Goal: Task Accomplishment & Management: Manage account settings

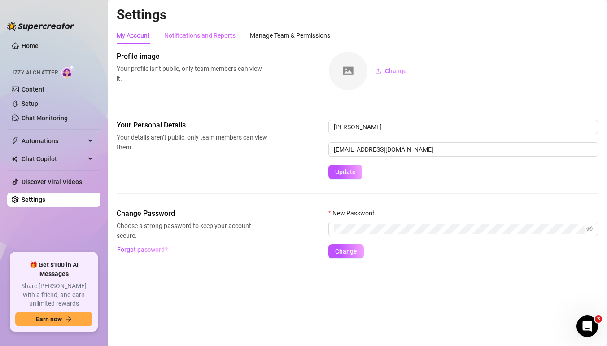
click at [201, 29] on div "Notifications and Reports" at bounding box center [199, 35] width 71 height 17
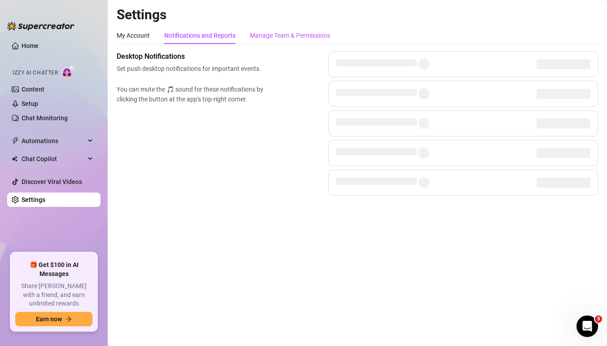
click at [284, 39] on div "Manage Team & Permissions" at bounding box center [290, 36] width 80 height 10
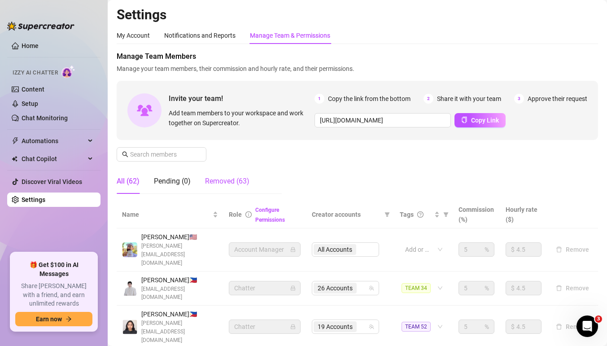
click at [237, 182] on div "Removed (63)" at bounding box center [227, 181] width 44 height 11
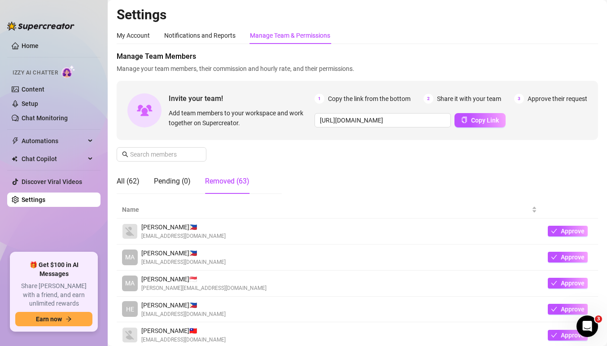
scroll to position [11, 0]
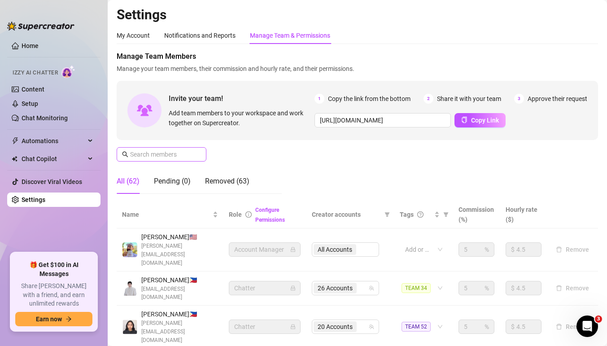
click at [202, 159] on span at bounding box center [162, 154] width 90 height 14
click at [194, 157] on span at bounding box center [162, 154] width 90 height 14
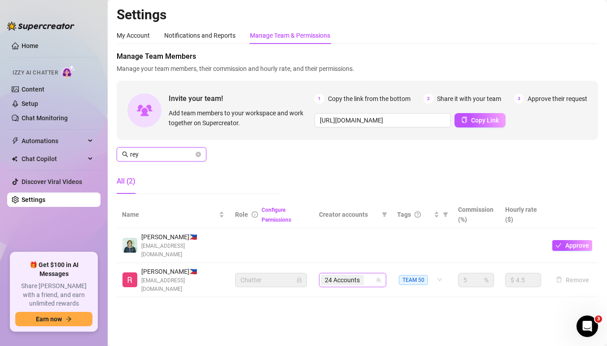
click at [362, 275] on span "24 Accounts" at bounding box center [342, 280] width 43 height 11
type input "rey"
click at [372, 275] on div "24 Accounts" at bounding box center [348, 280] width 54 height 13
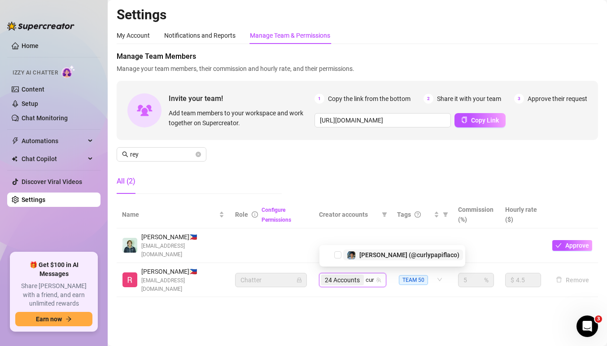
type input "curl"
click at [365, 253] on span "Elijah (@curlypapiflaco)" at bounding box center [409, 252] width 100 height 7
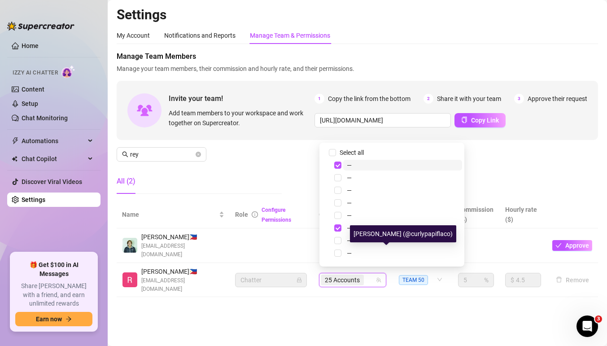
click at [371, 278] on div "25 Accounts" at bounding box center [348, 280] width 54 height 13
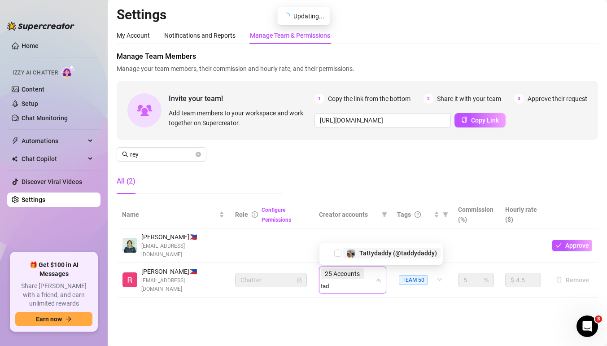
type input "tadd"
click at [371, 254] on span "Tattydaddy (@taddydaddy)" at bounding box center [398, 252] width 78 height 7
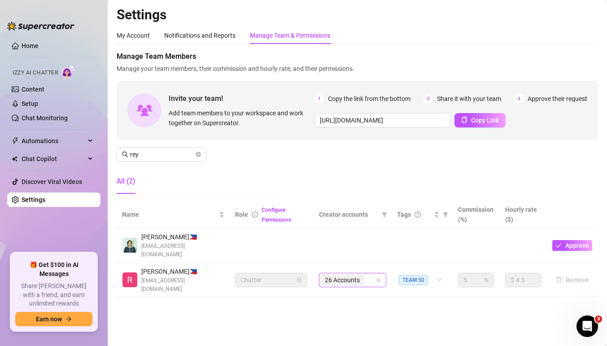
click at [373, 279] on div "26 Accounts" at bounding box center [348, 280] width 54 height 13
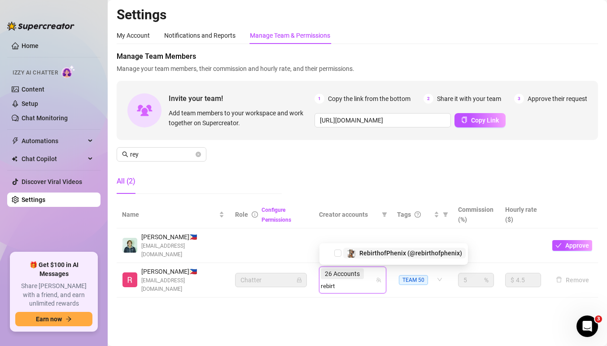
type input "rebirth"
click at [376, 253] on span "RebirthofPhenix (@rebirthofphenix)" at bounding box center [410, 252] width 103 height 7
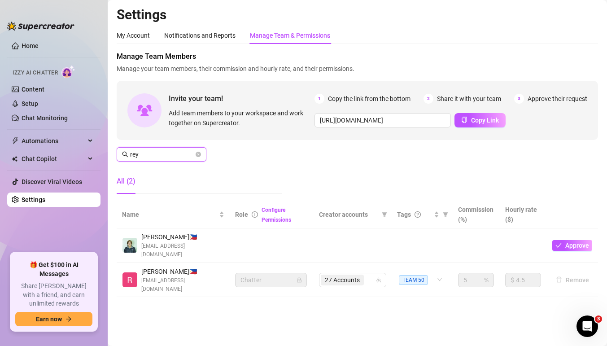
click at [179, 155] on input "rey" at bounding box center [162, 154] width 64 height 10
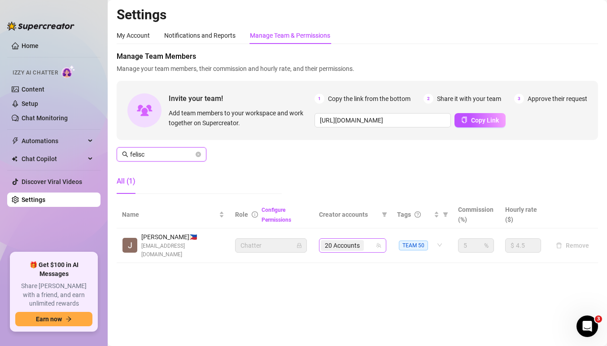
click at [362, 240] on span "20 Accounts" at bounding box center [342, 245] width 43 height 11
type input "felisc"
click at [376, 246] on div "20 Accounts" at bounding box center [352, 245] width 67 height 14
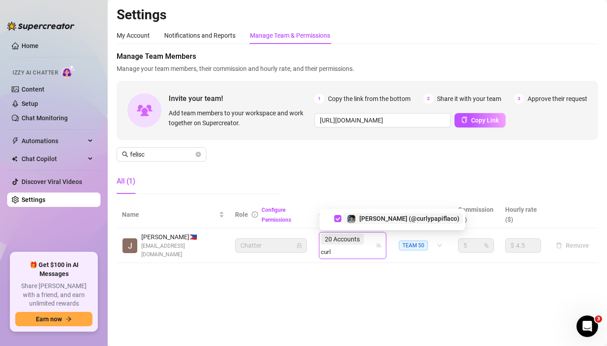
type input "curl"
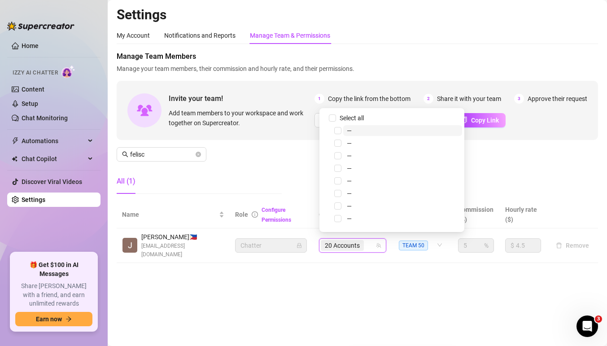
click at [369, 242] on div "20 Accounts" at bounding box center [348, 245] width 54 height 13
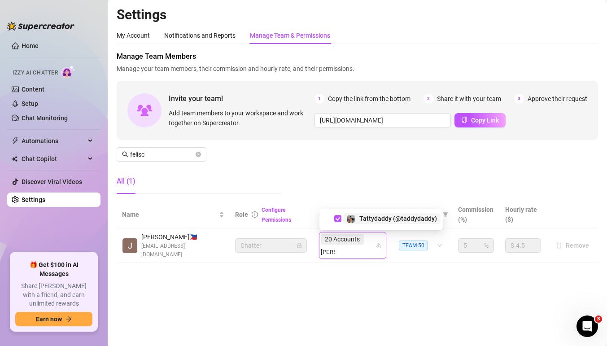
type input "tadd"
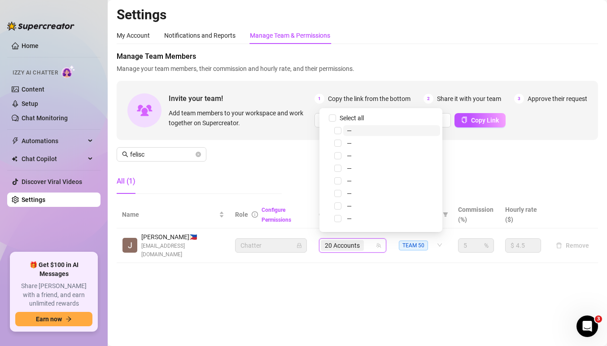
click at [369, 243] on div "20 Accounts" at bounding box center [348, 245] width 54 height 13
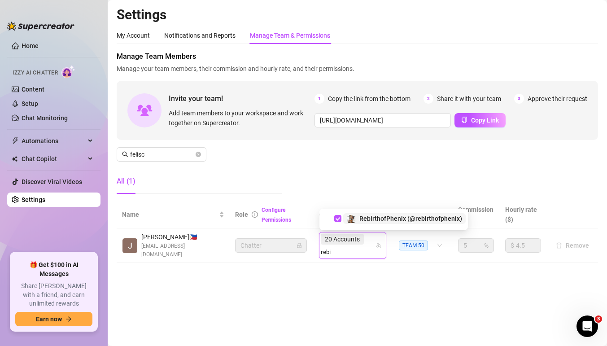
type input "rebi"
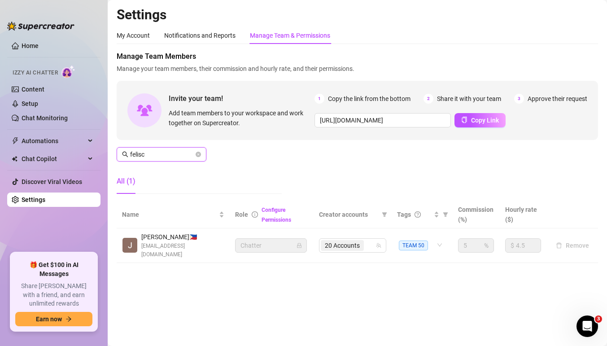
click at [183, 155] on input "felisc" at bounding box center [162, 154] width 64 height 10
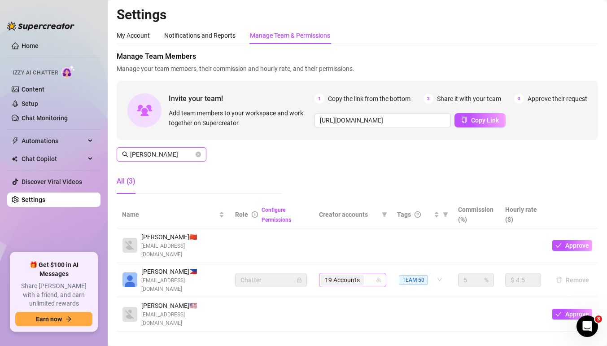
drag, startPoint x: 364, startPoint y: 273, endPoint x: 368, endPoint y: 274, distance: 4.5
click at [364, 274] on div "19 Accounts" at bounding box center [348, 280] width 54 height 13
type input "ann"
click at [368, 274] on div "19 Accounts" at bounding box center [348, 280] width 54 height 13
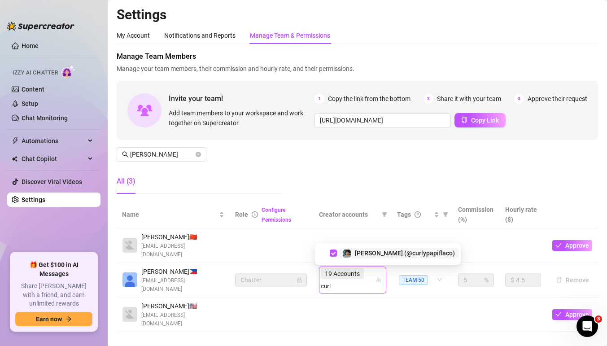
type input "curl"
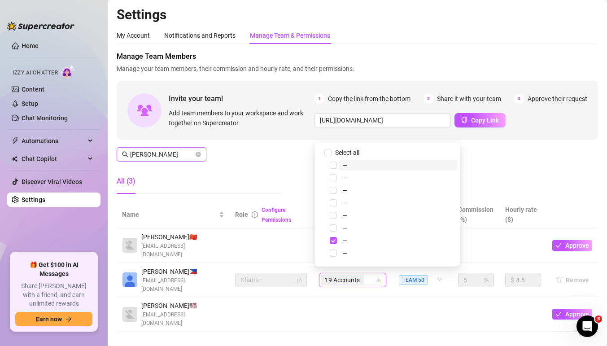
click at [175, 160] on span "ann" at bounding box center [162, 154] width 90 height 14
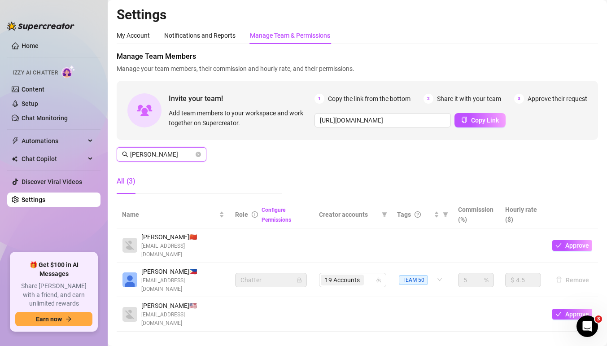
click at [173, 157] on input "ann" at bounding box center [162, 154] width 64 height 10
click at [196, 154] on icon "close-circle" at bounding box center [198, 154] width 5 height 5
click at [178, 156] on input "ann" at bounding box center [162, 154] width 64 height 10
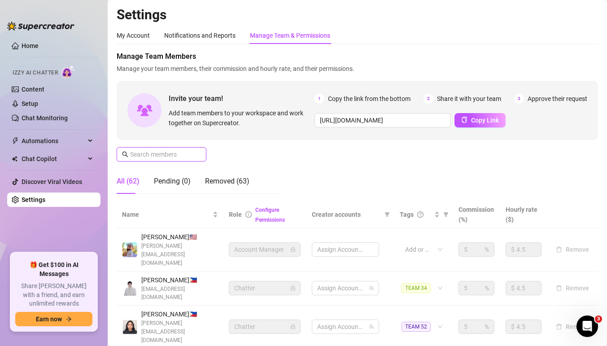
click at [178, 156] on input "text" at bounding box center [162, 154] width 64 height 10
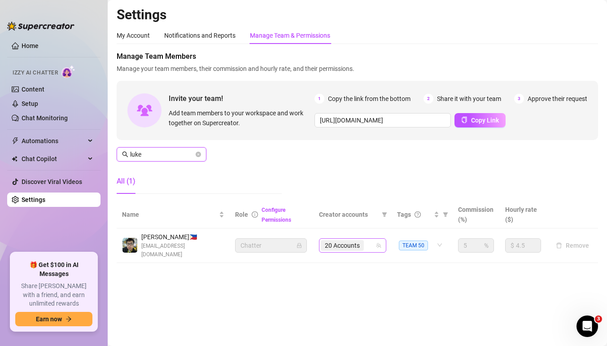
click at [368, 240] on div "20 Accounts" at bounding box center [348, 245] width 54 height 13
type input "luke"
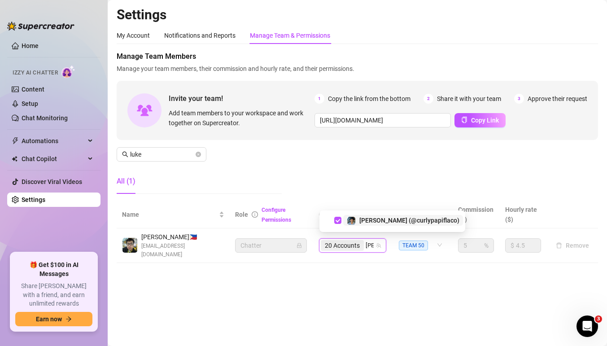
type input "eli"
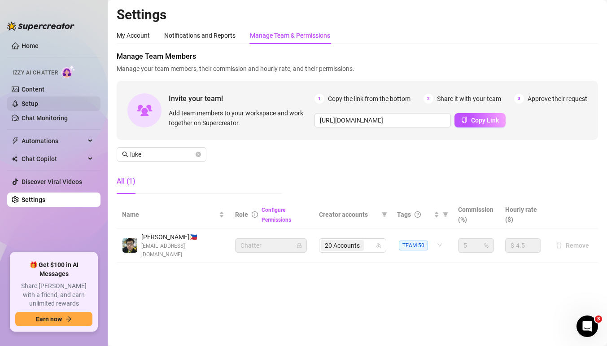
click at [38, 104] on link "Setup" at bounding box center [30, 103] width 17 height 7
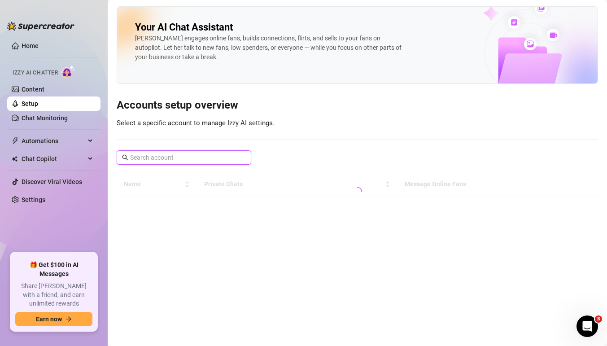
click at [201, 156] on input "text" at bounding box center [184, 158] width 109 height 10
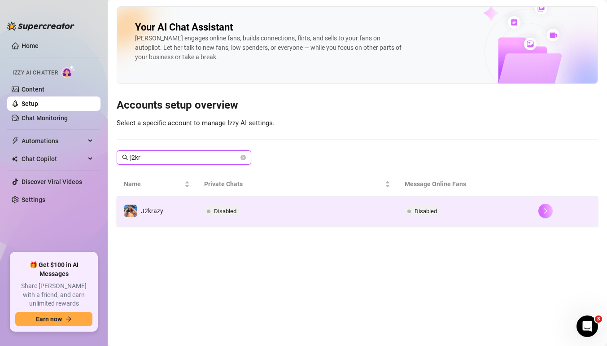
type input "j2kr"
click at [545, 208] on icon "right" at bounding box center [545, 211] width 6 height 6
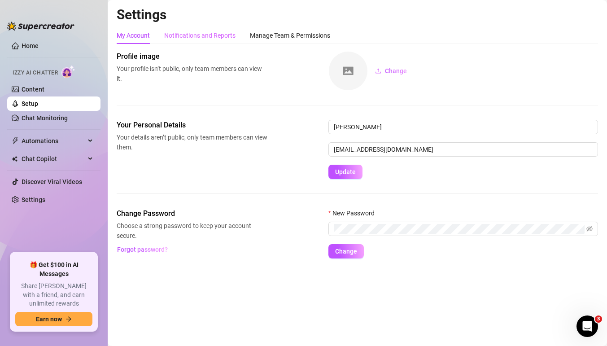
click at [216, 42] on div "Notifications and Reports" at bounding box center [199, 35] width 71 height 17
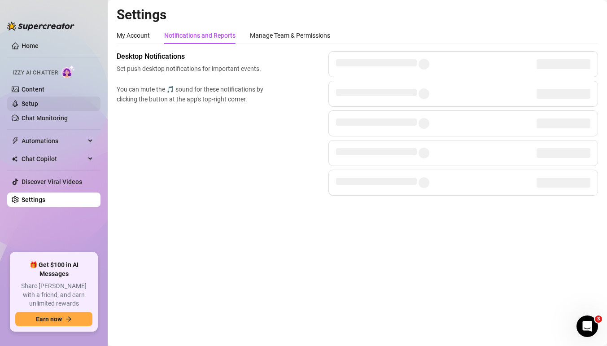
click at [38, 107] on link "Setup" at bounding box center [30, 103] width 17 height 7
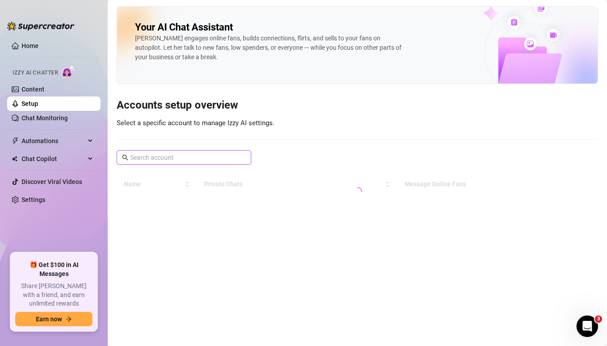
click at [200, 158] on input "text" at bounding box center [184, 158] width 109 height 10
click at [190, 155] on input "j2kr" at bounding box center [184, 158] width 109 height 10
click at [188, 154] on input "tadd" at bounding box center [184, 158] width 109 height 10
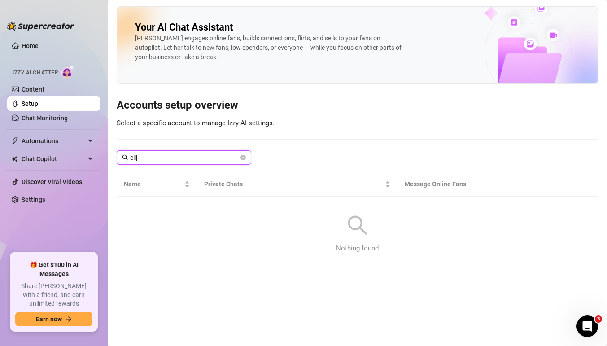
type input "elija"
click at [210, 160] on input "text" at bounding box center [184, 158] width 109 height 10
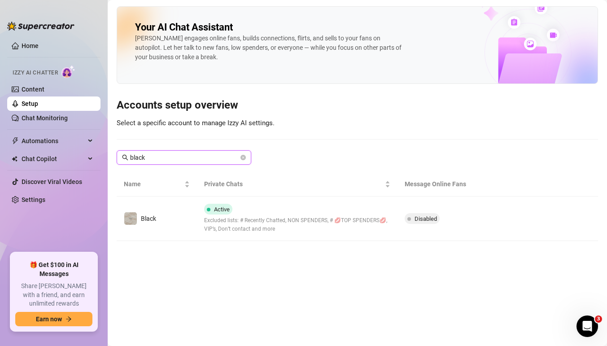
click at [183, 162] on input "black" at bounding box center [184, 158] width 109 height 10
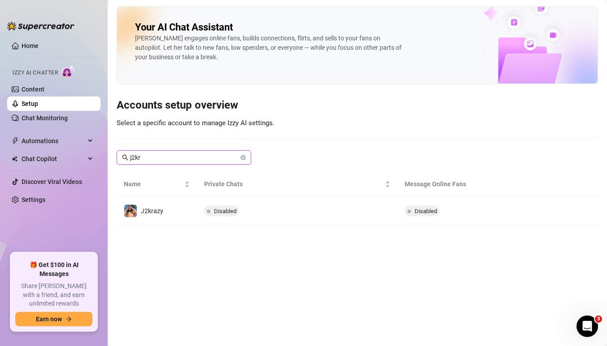
click at [183, 162] on input "j2kr" at bounding box center [184, 158] width 109 height 10
click at [199, 157] on input "[PERSON_NAME]" at bounding box center [184, 158] width 109 height 10
click at [194, 158] on input "alec" at bounding box center [184, 158] width 109 height 10
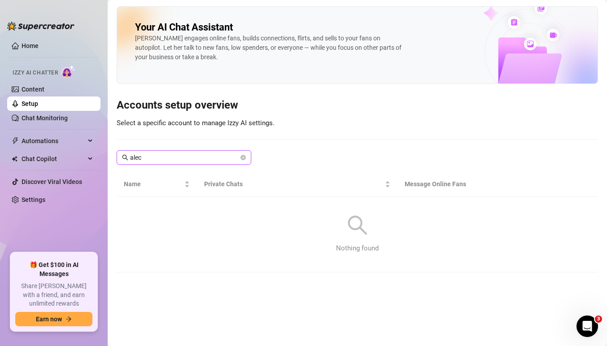
click at [194, 158] on input "alec" at bounding box center [184, 158] width 109 height 10
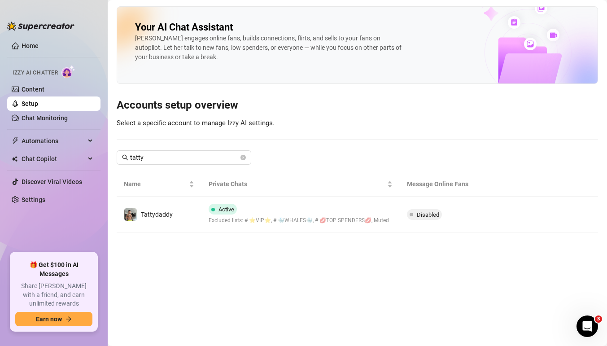
click at [306, 240] on main "Your AI Chat Assistant Izzy engages online fans, builds connections, flirts, an…" at bounding box center [357, 173] width 499 height 346
click at [215, 167] on div "Your AI Chat Assistant Izzy engages online fans, builds connections, flirts, an…" at bounding box center [357, 119] width 481 height 226
click at [215, 160] on input "tatty" at bounding box center [184, 158] width 109 height 10
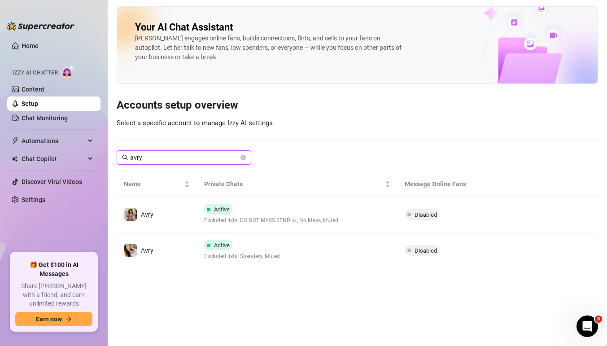
click at [215, 160] on input "avry" at bounding box center [184, 158] width 109 height 10
click at [176, 157] on input "baby" at bounding box center [184, 158] width 109 height 10
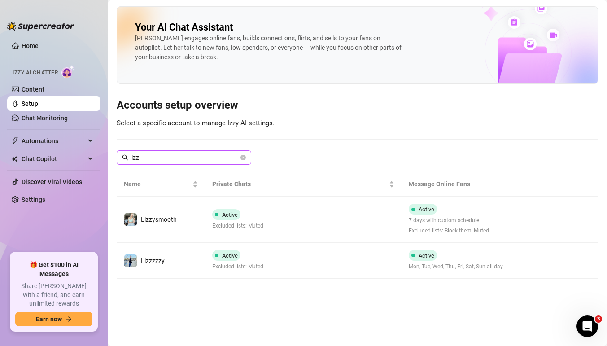
click at [168, 152] on span "lizz" at bounding box center [184, 157] width 135 height 14
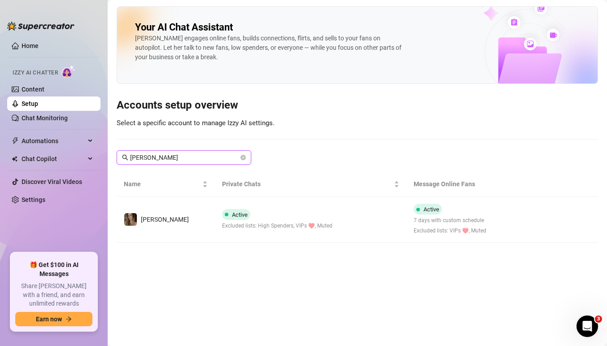
click at [172, 156] on input "cody" at bounding box center [184, 158] width 109 height 10
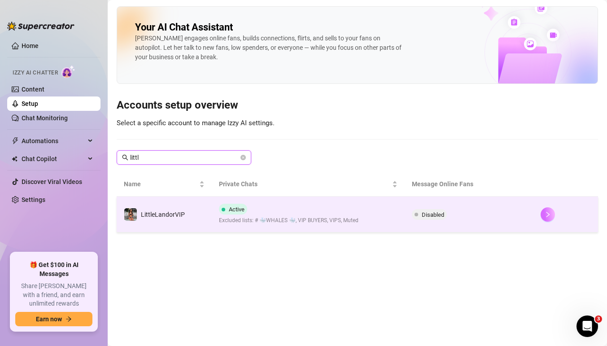
type input "littl"
click at [545, 211] on icon "right" at bounding box center [548, 214] width 6 height 6
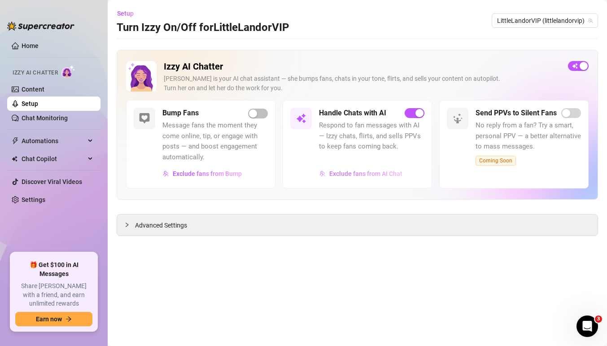
click at [365, 173] on span "Exclude fans from AI Chat" at bounding box center [365, 173] width 73 height 7
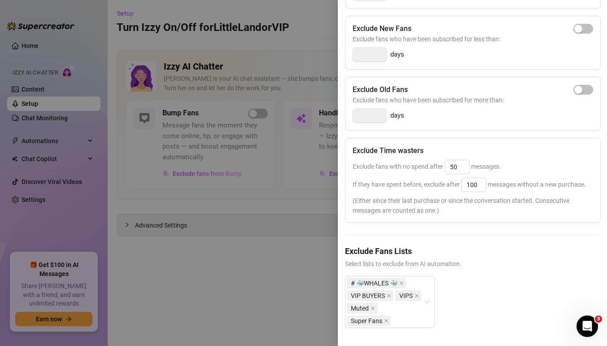
scroll to position [170, 0]
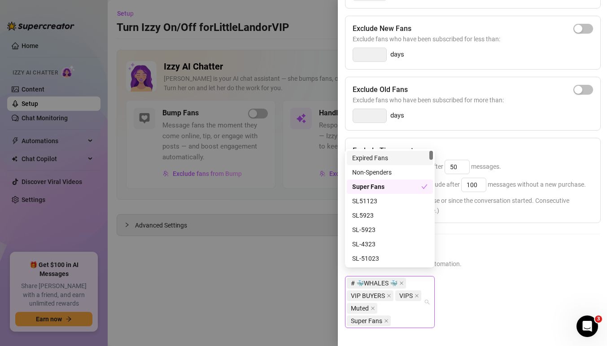
click at [405, 306] on div "# 🐳WHALES 🐳 VIP BUYERS VIPS Muted Super Fans" at bounding box center [385, 302] width 77 height 50
click at [452, 298] on div "# 🐳WHALES 🐳 VIP BUYERS VIPS Muted Super Fans" at bounding box center [472, 309] width 255 height 66
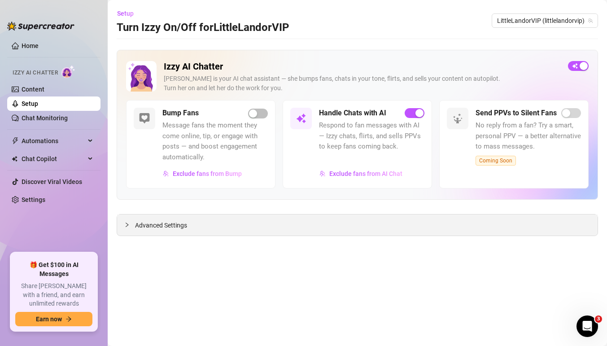
click at [159, 227] on span "Advanced Settings" at bounding box center [161, 225] width 52 height 10
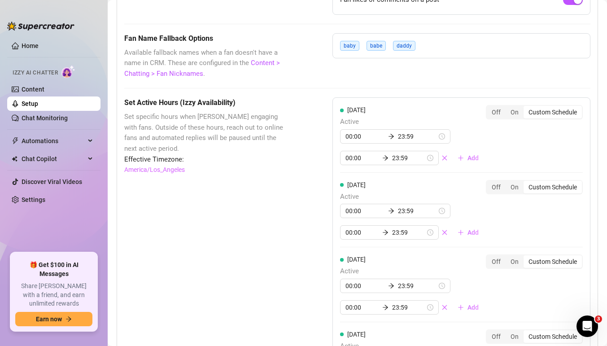
scroll to position [0, 0]
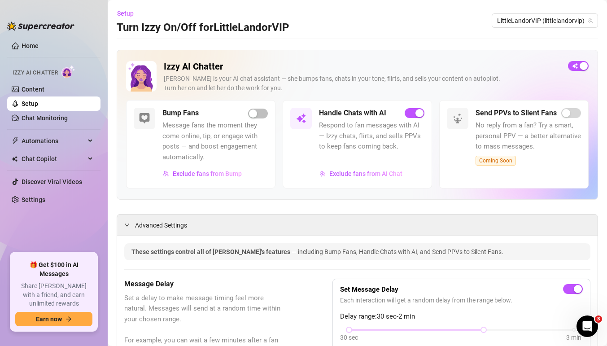
click at [38, 103] on link "Setup" at bounding box center [30, 103] width 17 height 7
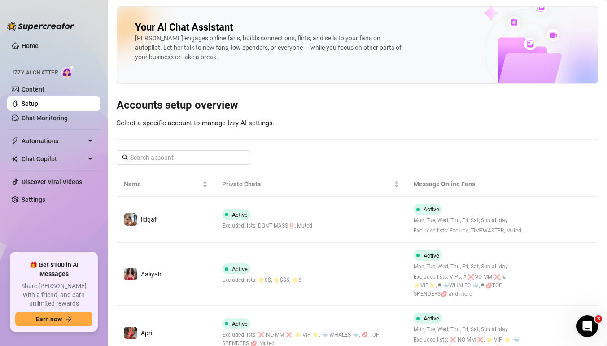
click at [188, 157] on input "text" at bounding box center [184, 158] width 109 height 10
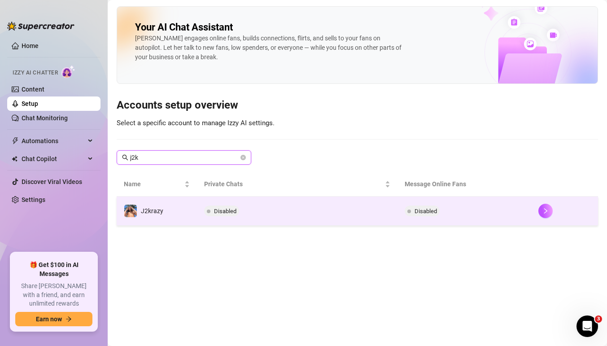
type input "j2k"
click at [266, 213] on td "Disabled" at bounding box center [297, 211] width 201 height 29
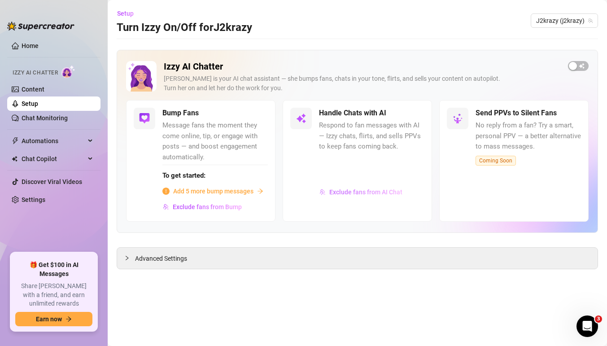
click at [363, 192] on span "Exclude fans from AI Chat" at bounding box center [365, 191] width 73 height 7
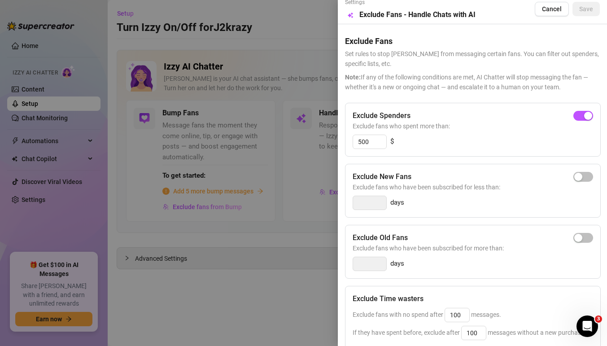
scroll to position [271, 0]
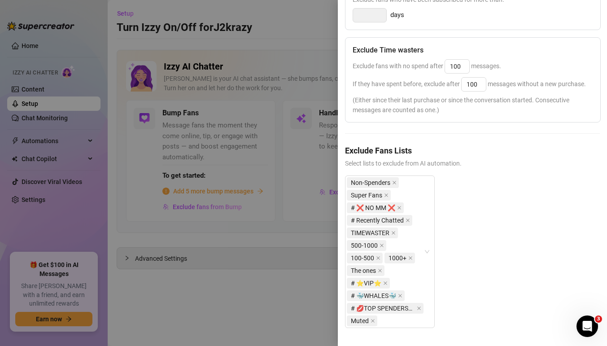
click at [291, 227] on div at bounding box center [303, 173] width 607 height 346
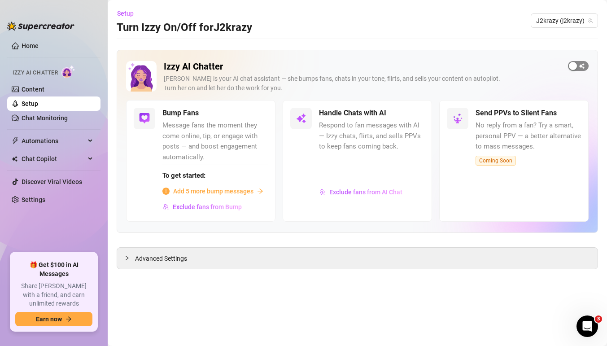
click at [580, 65] on span "button" at bounding box center [578, 66] width 21 height 10
click at [582, 64] on span "button" at bounding box center [578, 66] width 21 height 10
click at [38, 104] on link "Setup" at bounding box center [30, 103] width 17 height 7
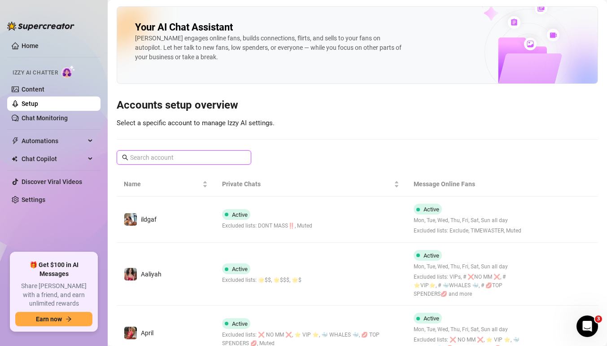
click at [171, 159] on input "text" at bounding box center [184, 158] width 109 height 10
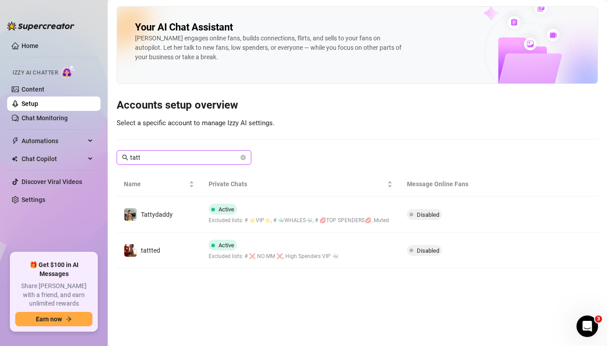
click at [176, 159] on input "tatt" at bounding box center [184, 158] width 109 height 10
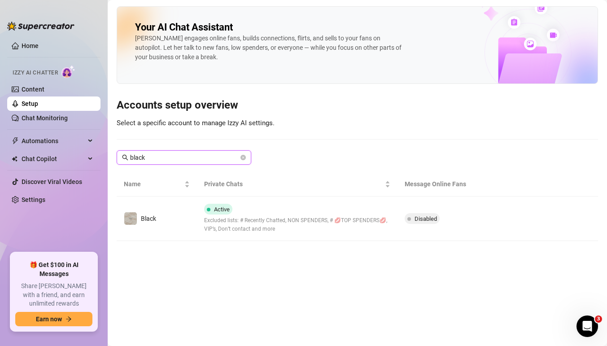
click at [188, 159] on input "black" at bounding box center [184, 158] width 109 height 10
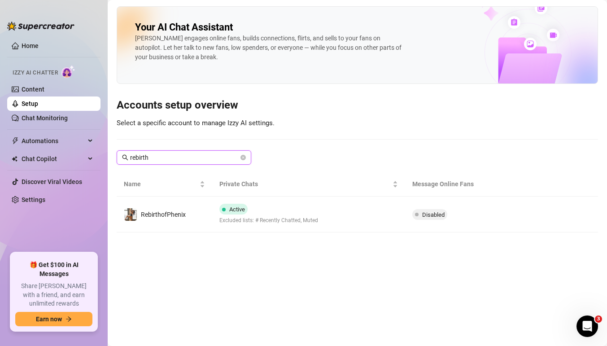
type input "rebirth"
click at [188, 159] on input "rebirth" at bounding box center [184, 158] width 109 height 10
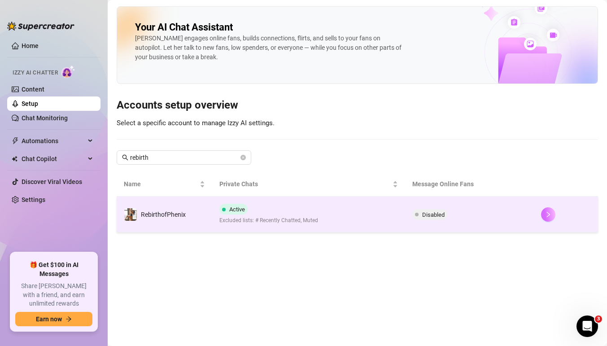
click at [555, 214] on button "button" at bounding box center [548, 214] width 14 height 14
